Goal: Information Seeking & Learning: Learn about a topic

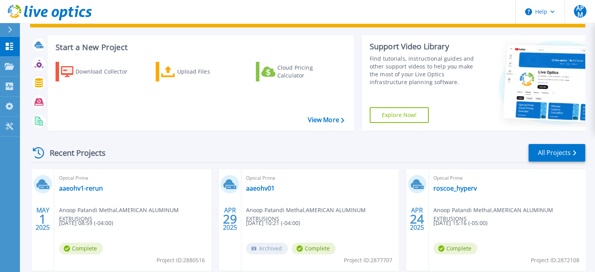
scroll to position [36, 0]
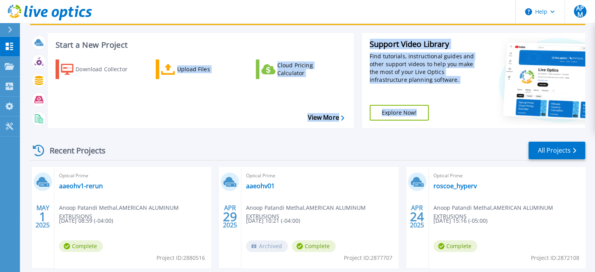
drag, startPoint x: 178, startPoint y: 123, endPoint x: 174, endPoint y: 149, distance: 26.1
click at [174, 149] on div "Scheduled Maintenance on Monday 22nd September: No disruption is expected durin…" at bounding box center [307, 203] width 555 height 407
click at [174, 149] on div "Recent Projects All Projects" at bounding box center [307, 151] width 555 height 20
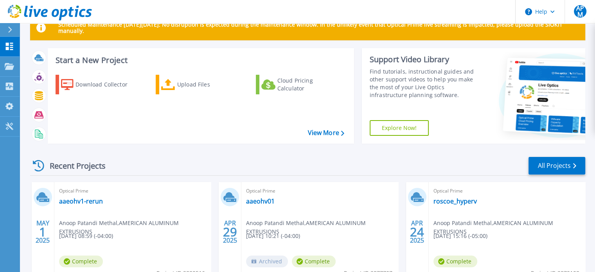
scroll to position [0, 0]
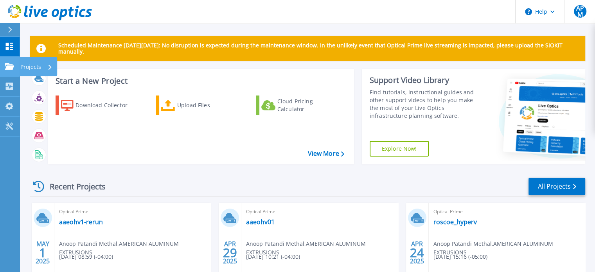
click at [7, 63] on div at bounding box center [9, 66] width 9 height 7
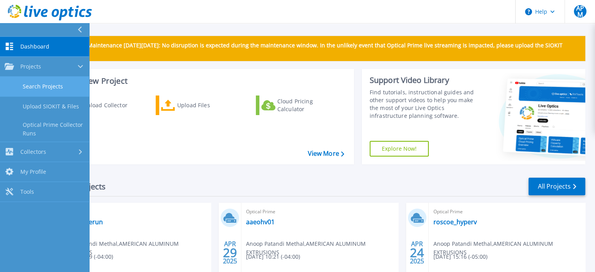
click at [40, 86] on link "Search Projects" at bounding box center [44, 87] width 89 height 20
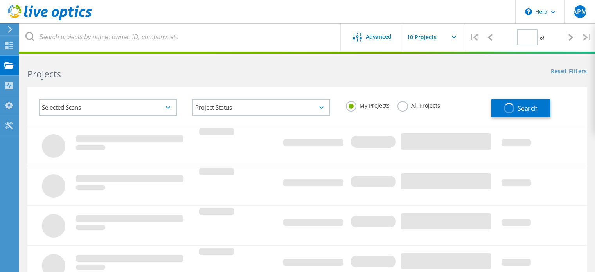
type input "1"
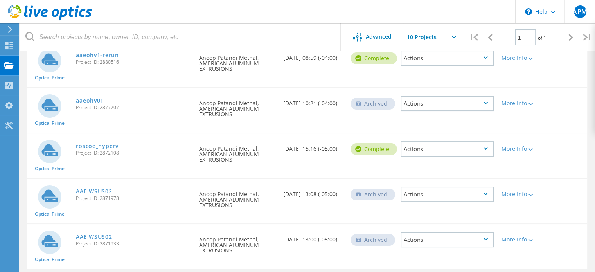
scroll to position [103, 0]
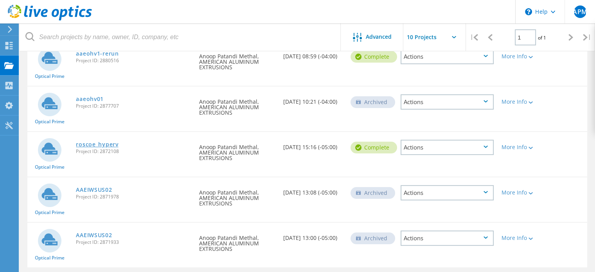
click at [103, 145] on link "roscoe_hyperv" at bounding box center [97, 144] width 42 height 5
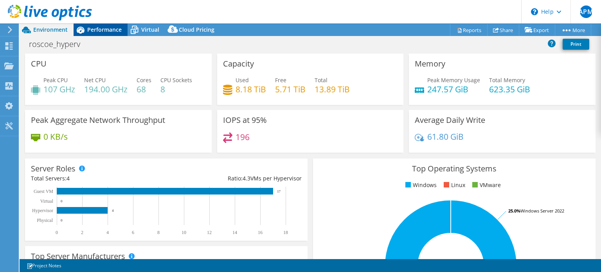
click at [104, 29] on span "Performance" at bounding box center [104, 29] width 34 height 7
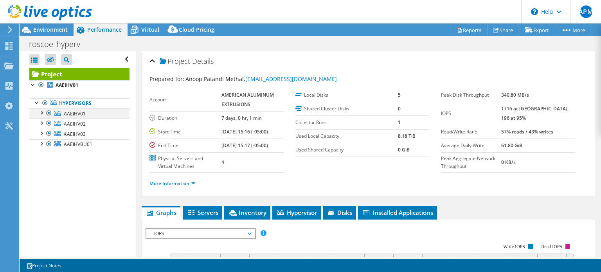
click at [40, 114] on div at bounding box center [41, 112] width 8 height 8
click at [44, 112] on div at bounding box center [41, 112] width 8 height 8
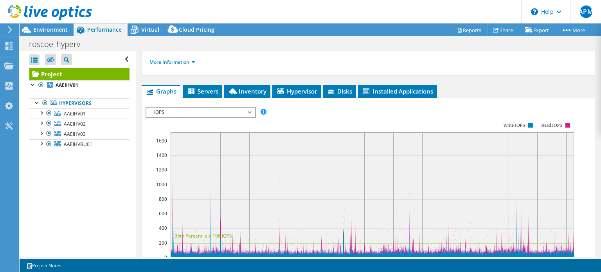
scroll to position [140, 0]
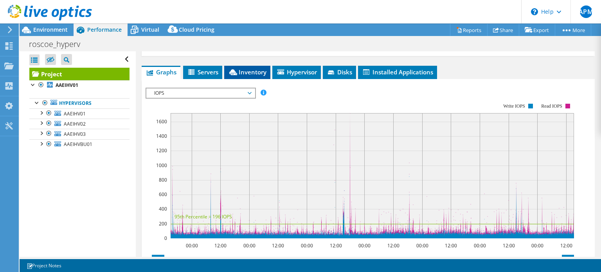
click at [258, 76] on span "Inventory" at bounding box center [247, 72] width 38 height 8
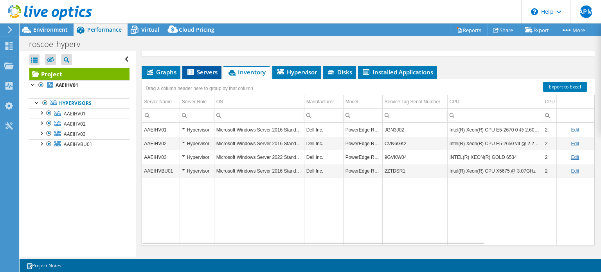
click at [199, 76] on span "Servers" at bounding box center [201, 72] width 31 height 8
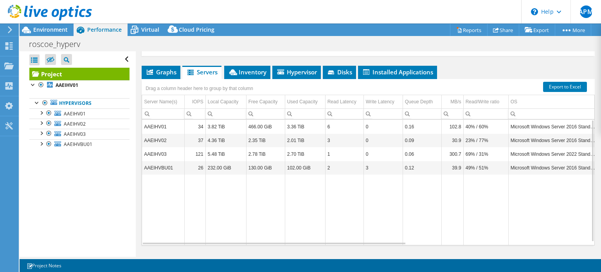
click at [272, 131] on td "466.00 GiB" at bounding box center [265, 127] width 39 height 14
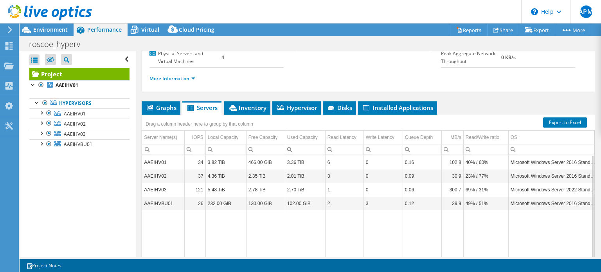
scroll to position [110, 0]
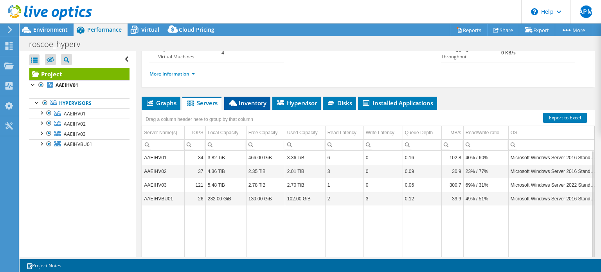
click at [256, 106] on li "Inventory" at bounding box center [247, 103] width 46 height 13
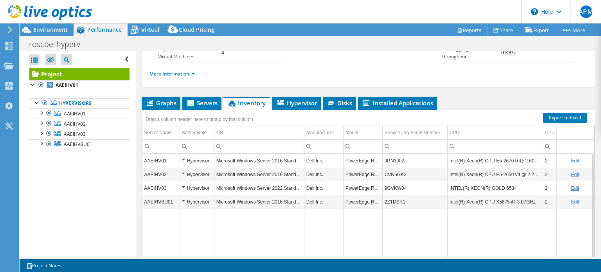
click at [163, 167] on td "AAEIHV01" at bounding box center [161, 161] width 38 height 14
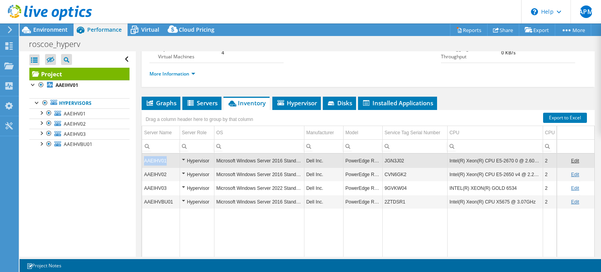
click at [163, 167] on td "AAEIHV01" at bounding box center [161, 161] width 38 height 14
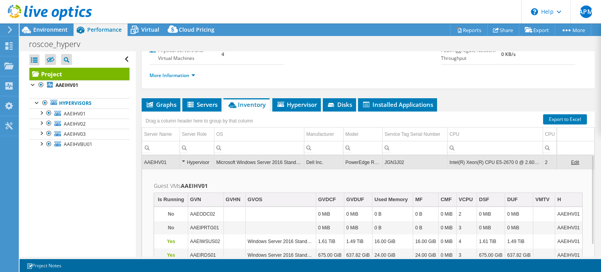
scroll to position [111, 0]
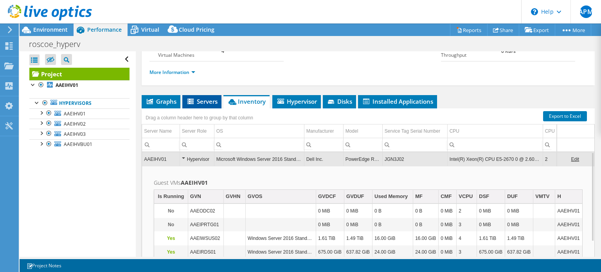
click at [201, 105] on span "Servers" at bounding box center [201, 101] width 31 height 8
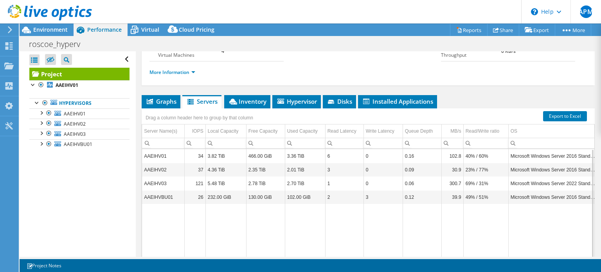
click at [160, 176] on td "AAEIHV02" at bounding box center [163, 170] width 42 height 14
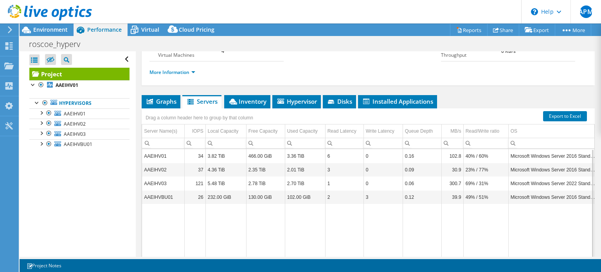
click at [248, 116] on div "Drag a column header here to group by that column" at bounding box center [199, 116] width 115 height 17
click at [250, 105] on span "Inventory" at bounding box center [247, 101] width 38 height 8
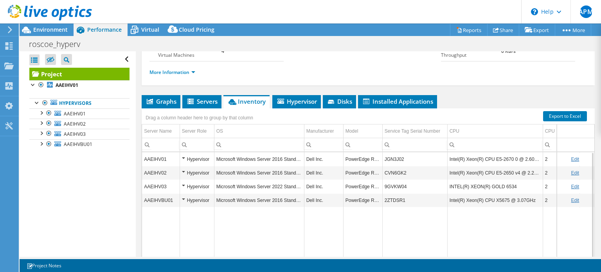
click at [164, 178] on td "AAEIHV02" at bounding box center [161, 173] width 38 height 14
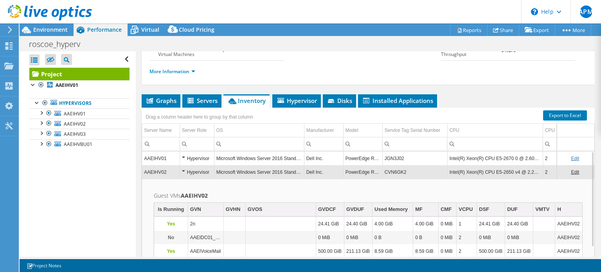
scroll to position [124, 0]
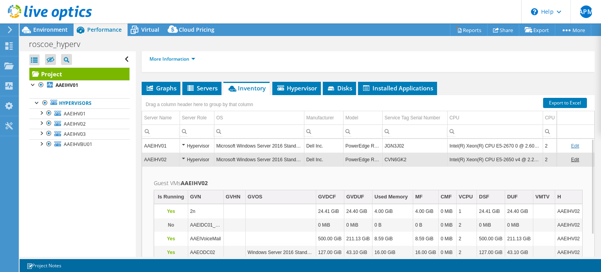
click at [181, 151] on td "Hypervisor" at bounding box center [197, 146] width 34 height 14
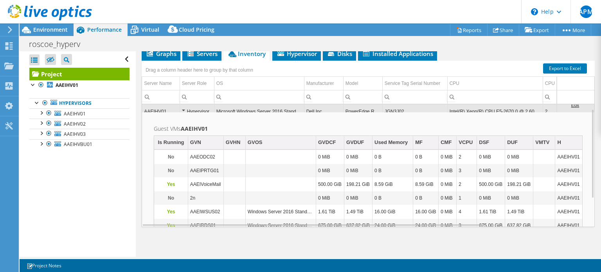
scroll to position [157, 0]
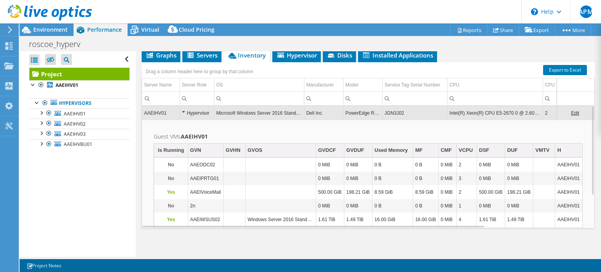
click at [184, 118] on div "Hypervisor" at bounding box center [197, 112] width 30 height 9
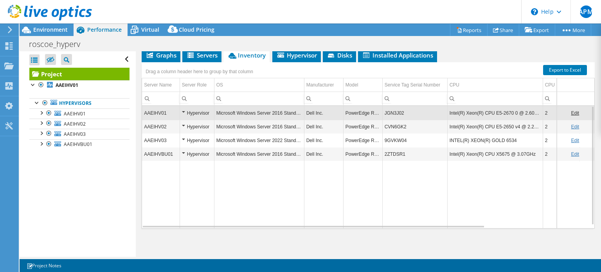
click at [182, 145] on div "Hypervisor" at bounding box center [197, 140] width 30 height 9
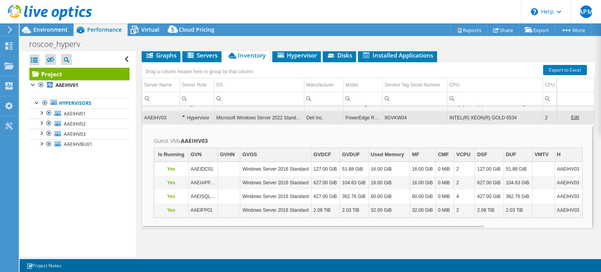
scroll to position [167, 0]
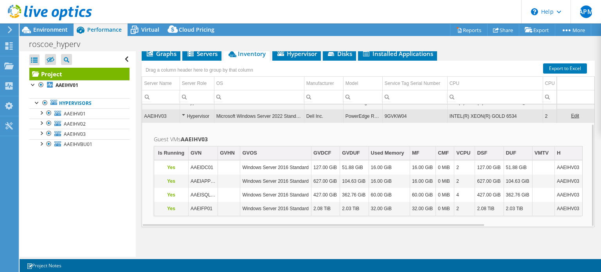
click at [185, 115] on div "Hypervisor" at bounding box center [197, 115] width 30 height 9
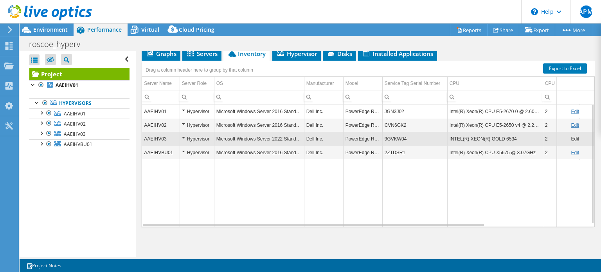
click at [183, 151] on div "Hypervisor" at bounding box center [197, 152] width 30 height 9
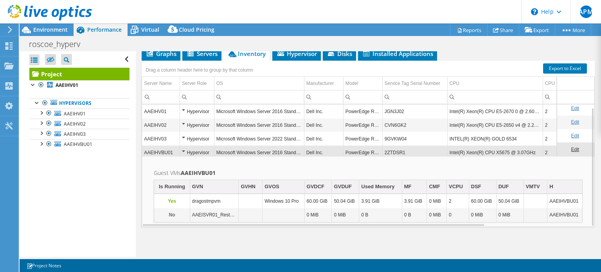
scroll to position [3, 0]
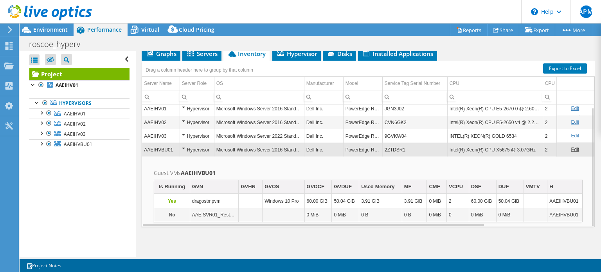
click at [11, 29] on use at bounding box center [10, 29] width 4 height 7
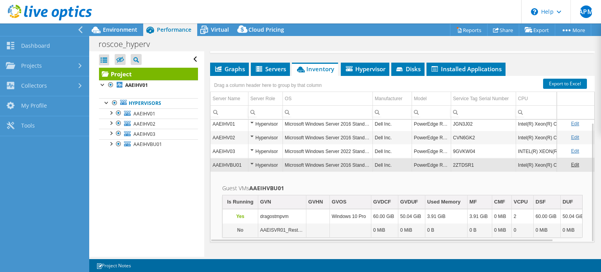
scroll to position [176, 0]
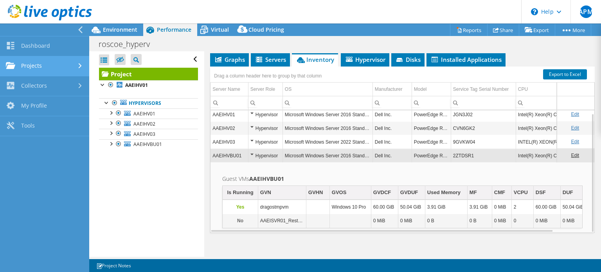
click at [40, 63] on link "Projects" at bounding box center [44, 66] width 89 height 20
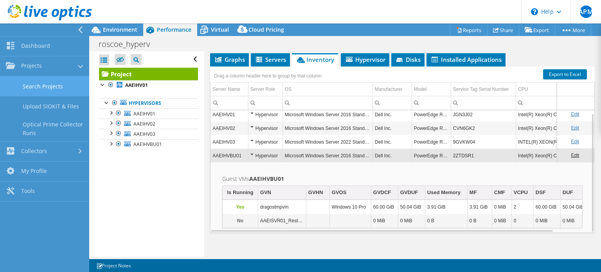
click at [41, 82] on link "Search Projects" at bounding box center [44, 86] width 89 height 20
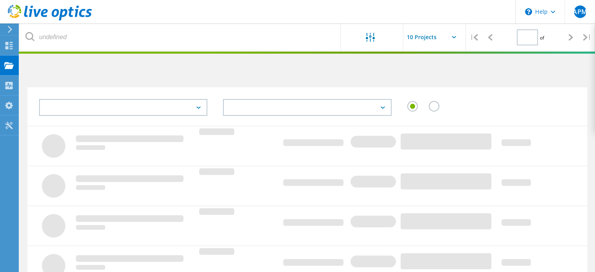
type input "1"
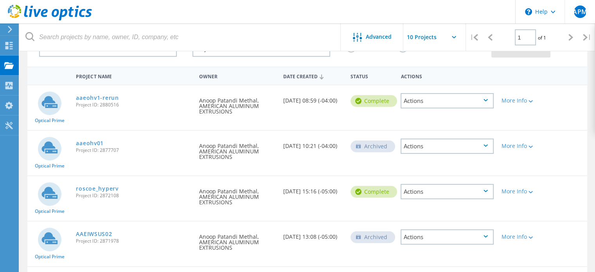
scroll to position [67, 0]
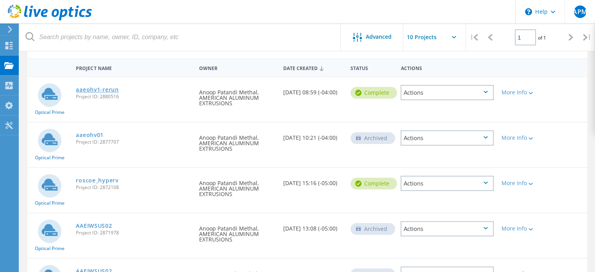
click at [107, 92] on link "aaeohv1-rerun" at bounding box center [97, 89] width 43 height 5
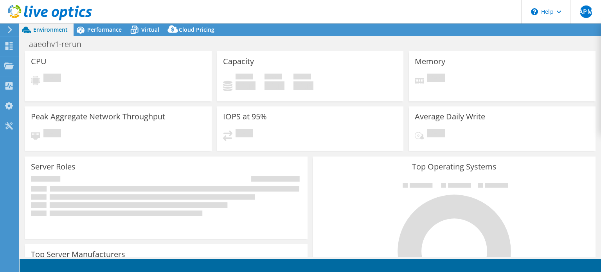
select select "USD"
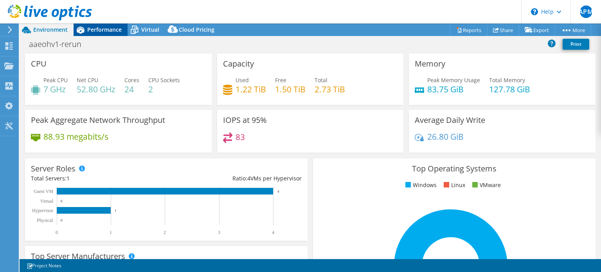
click at [107, 34] on div "Performance" at bounding box center [101, 29] width 54 height 13
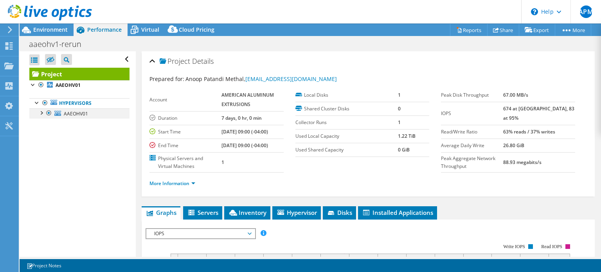
click at [43, 113] on div at bounding box center [41, 112] width 8 height 8
click at [206, 212] on span "Servers" at bounding box center [202, 213] width 31 height 8
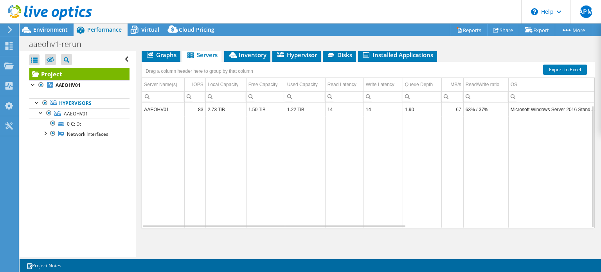
scroll to position [108, 0]
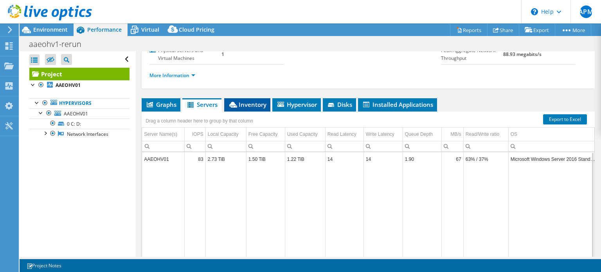
click at [248, 108] on li "Inventory" at bounding box center [247, 104] width 46 height 13
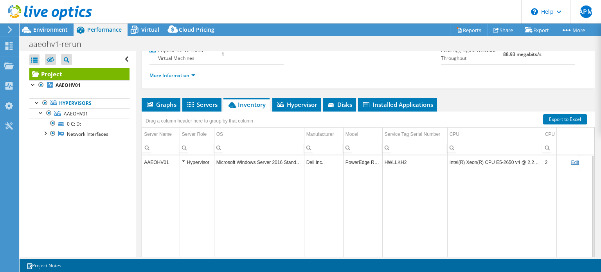
click at [184, 160] on div "Hypervisor" at bounding box center [197, 162] width 30 height 9
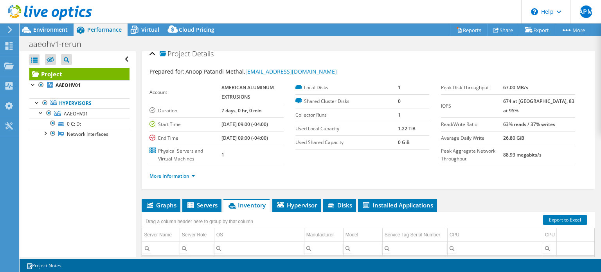
scroll to position [0, 0]
